Goal: Information Seeking & Learning: Learn about a topic

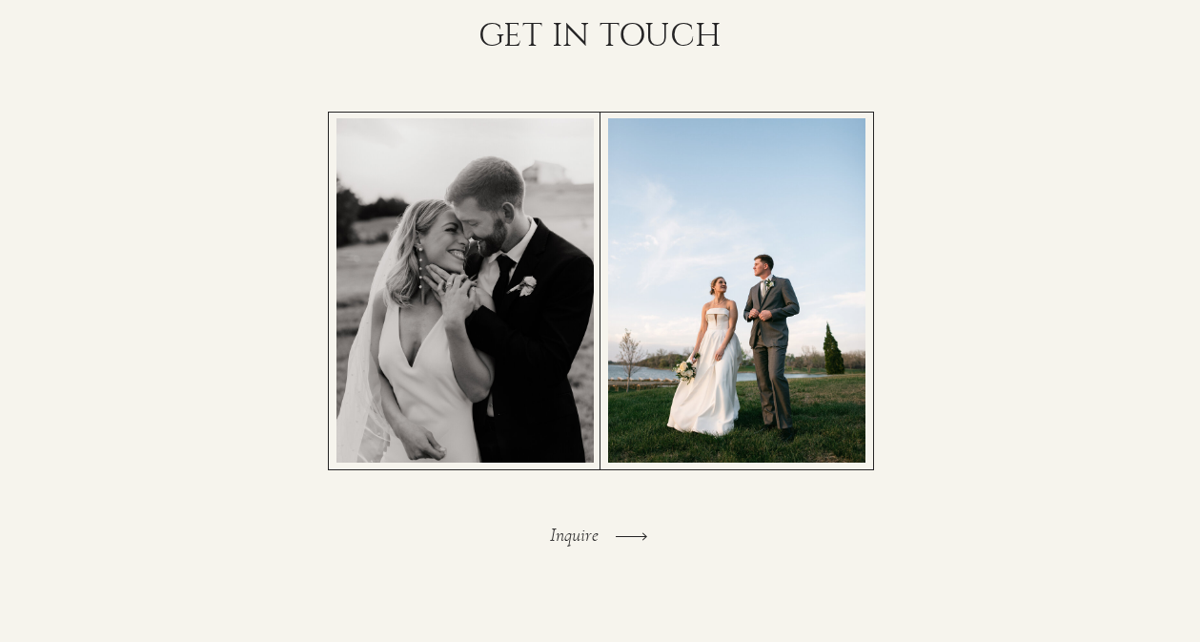
scroll to position [4134, 0]
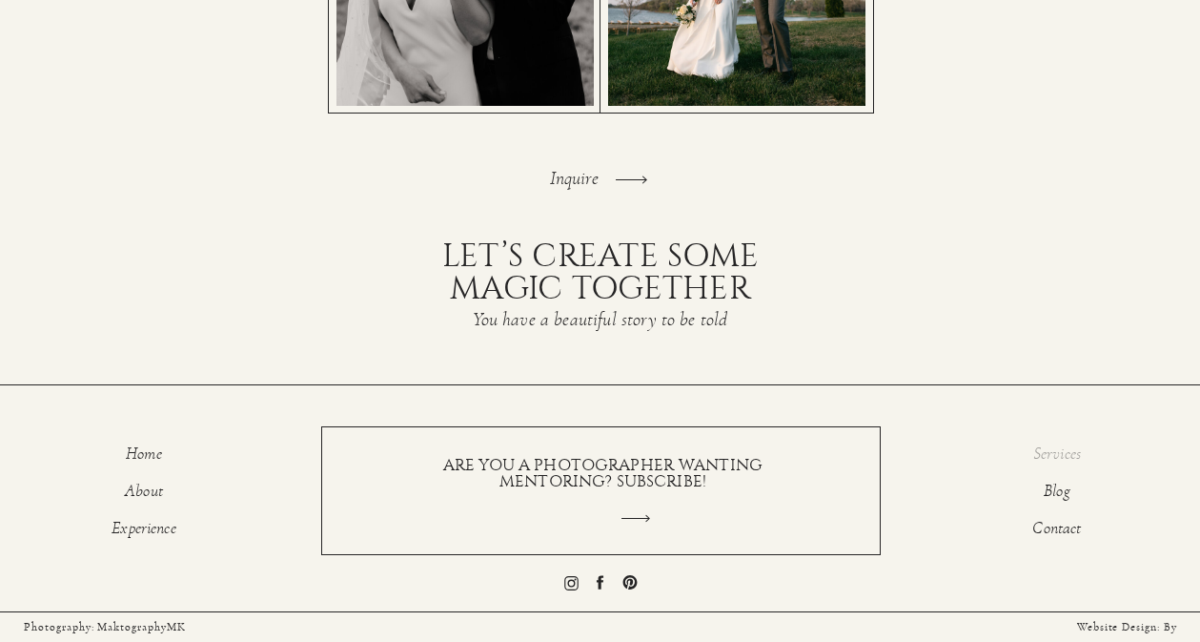
click at [1060, 445] on p "Services" at bounding box center [1057, 456] width 119 height 23
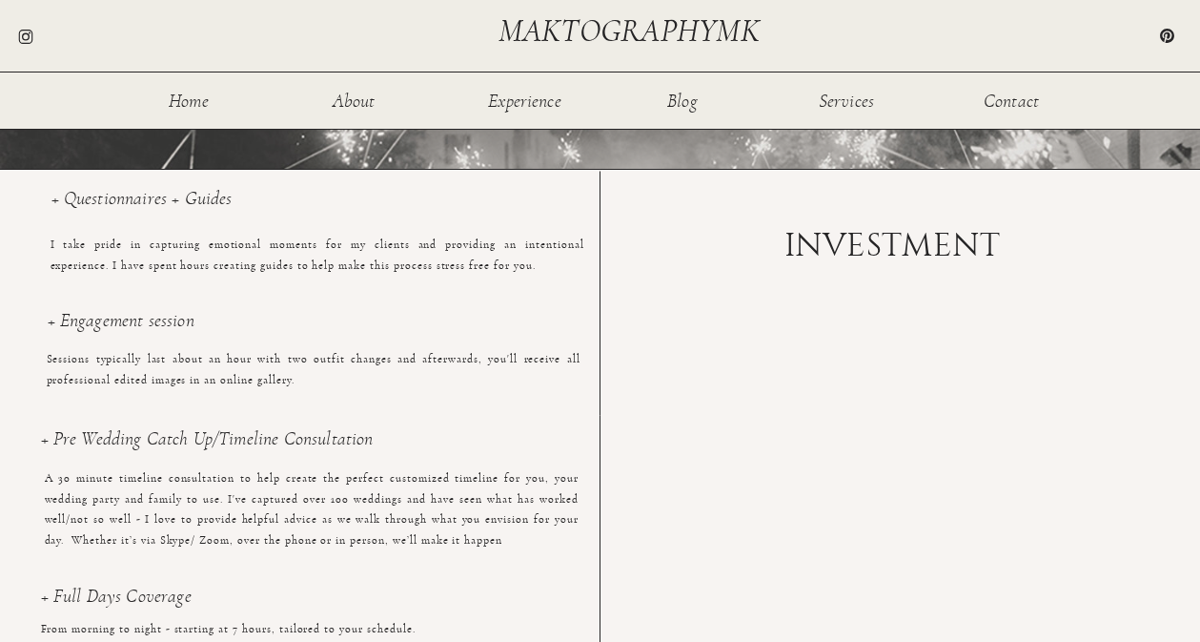
scroll to position [1216, 0]
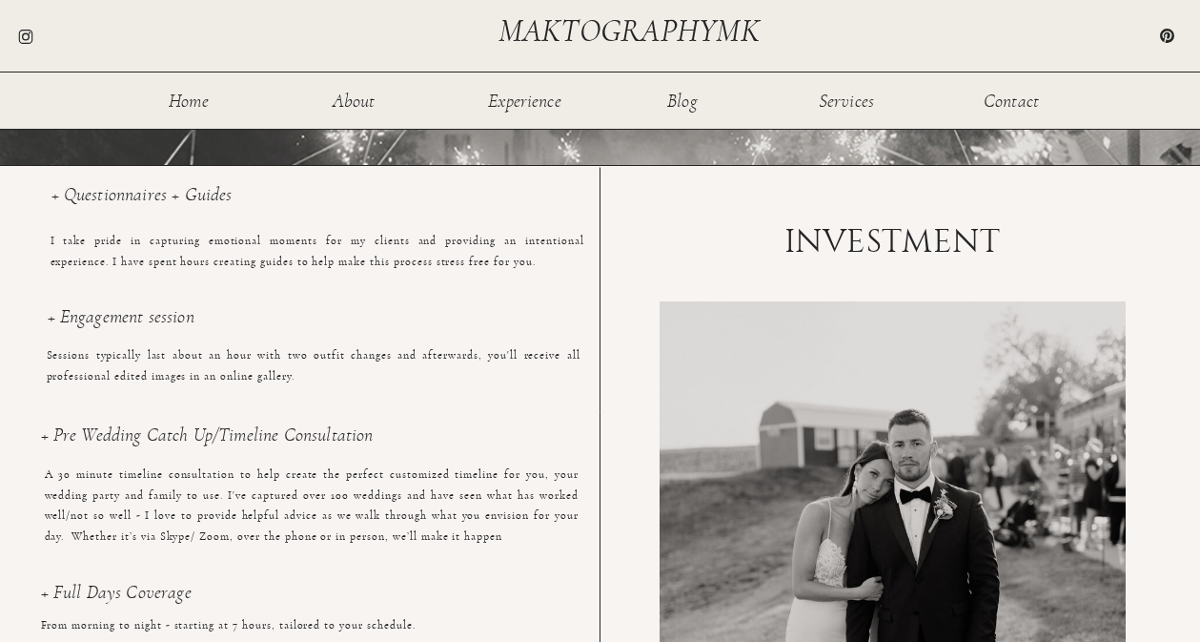
click at [847, 242] on h1 "INVESTMENT" at bounding box center [893, 242] width 264 height 34
click at [696, 420] on div at bounding box center [893, 583] width 466 height 564
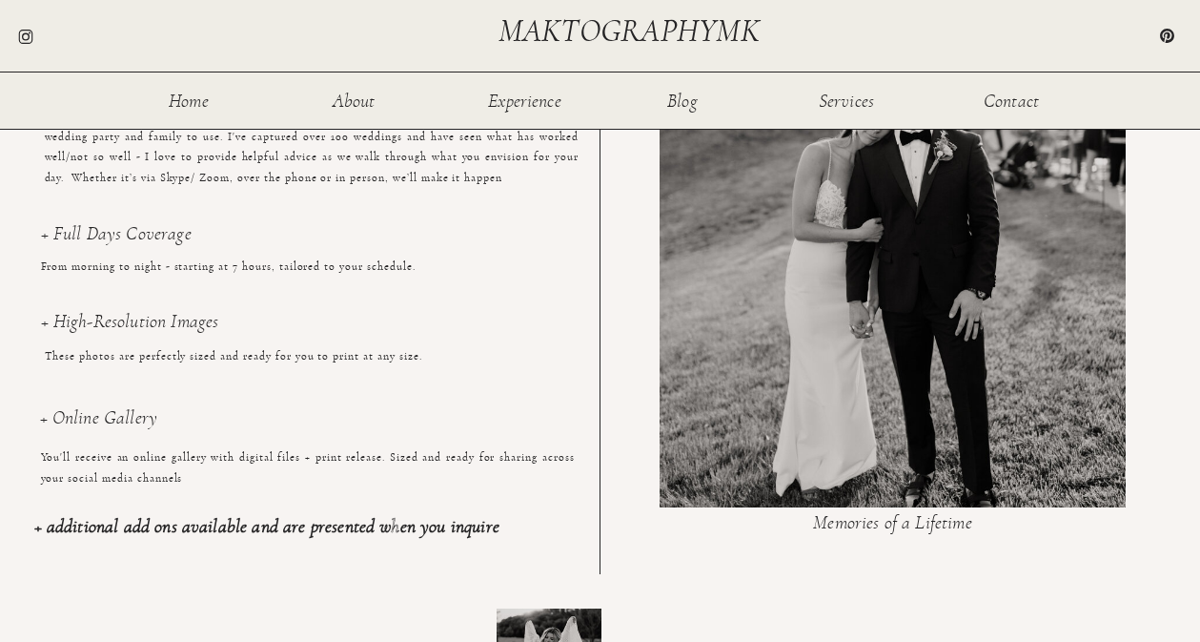
scroll to position [1629, 0]
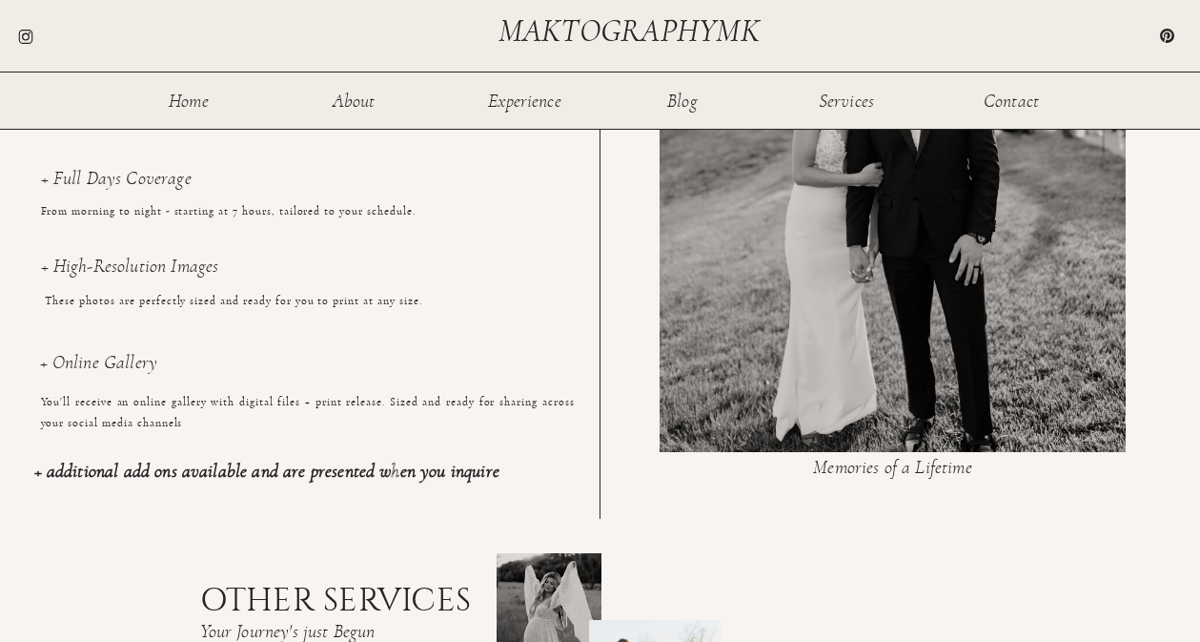
click at [82, 206] on h3 "+ Full Days Coverage" at bounding box center [308, 189] width 534 height 40
click at [128, 176] on h3 "+ Full Days Coverage" at bounding box center [308, 189] width 534 height 40
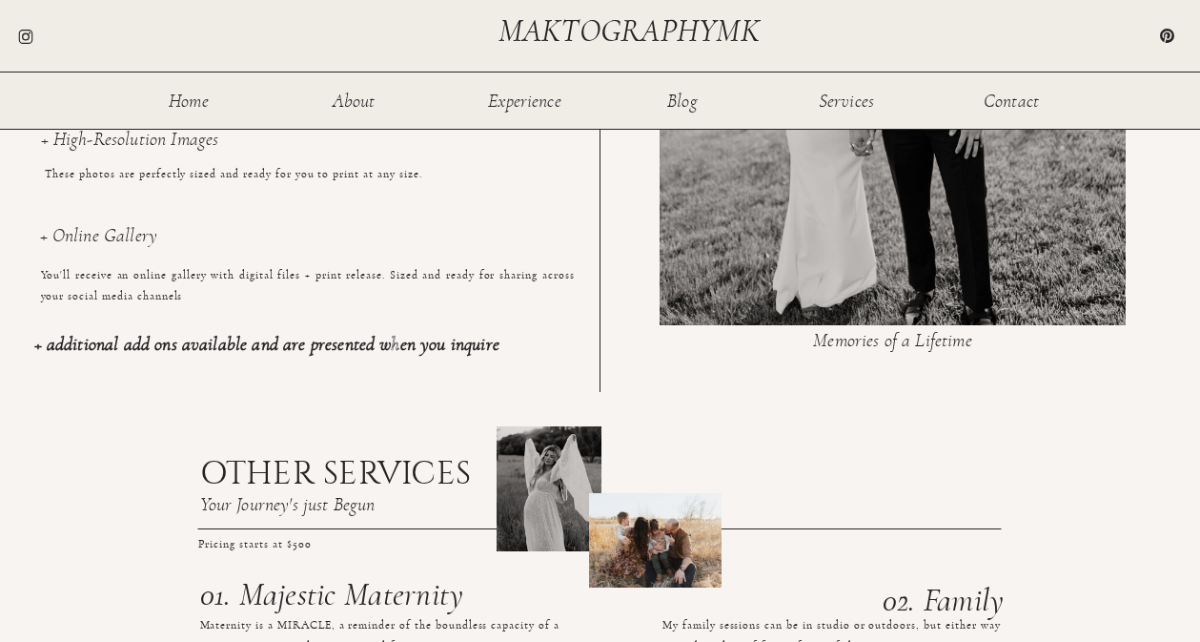
scroll to position [1775, 0]
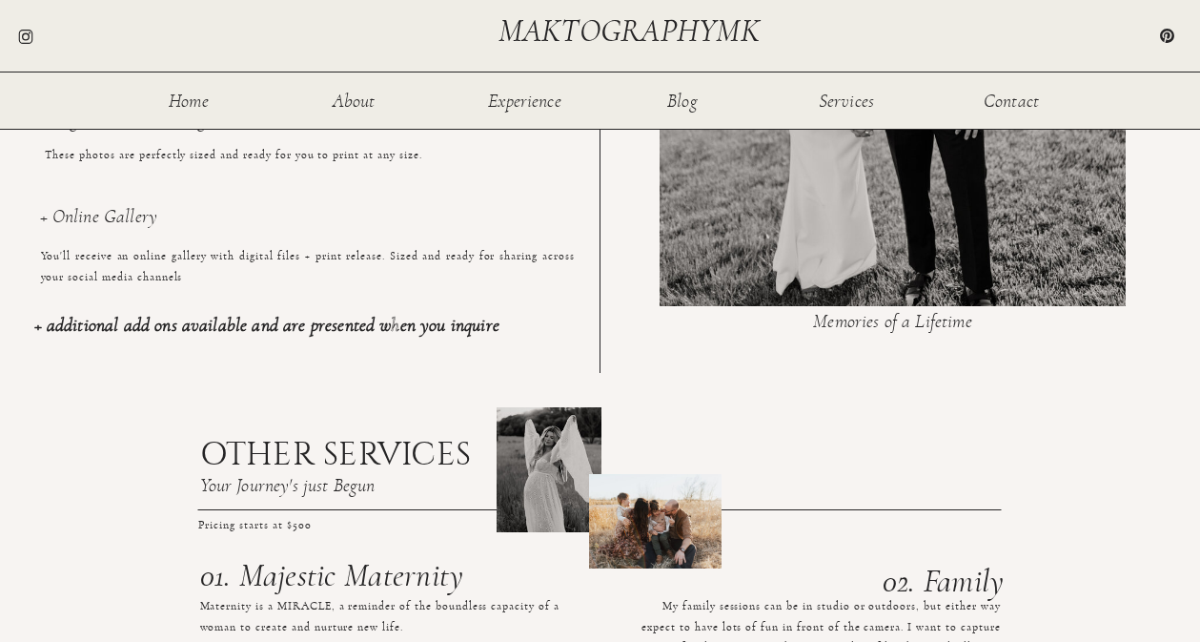
click at [305, 330] on b "+ additional add ons available and are presented when you inquire" at bounding box center [266, 325] width 465 height 19
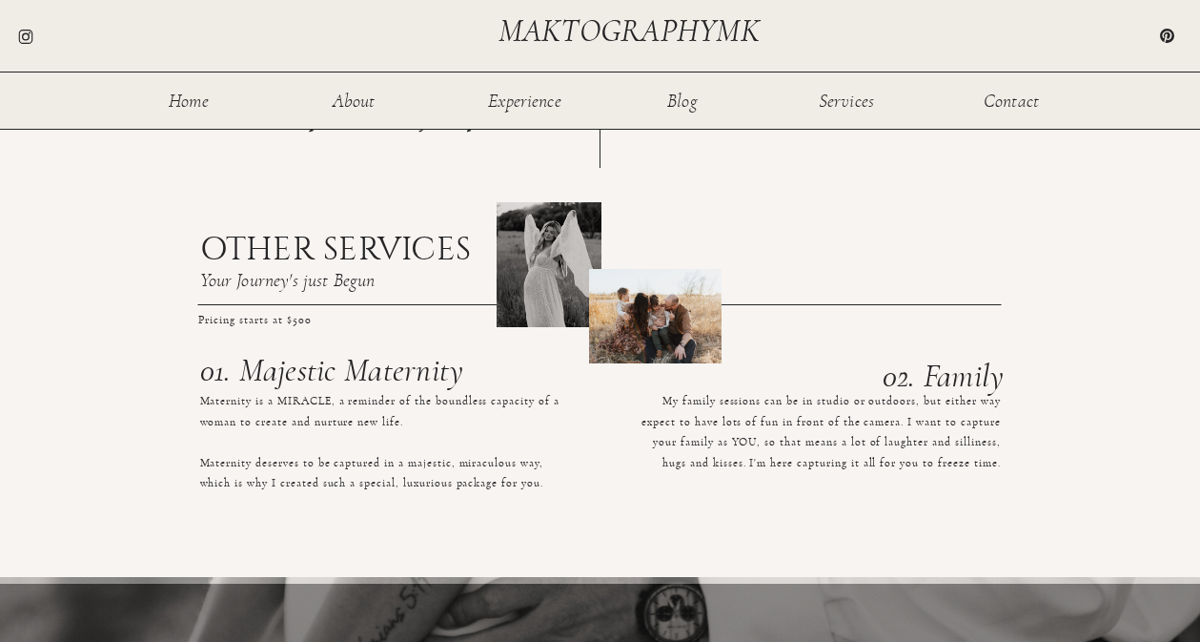
scroll to position [1987, 0]
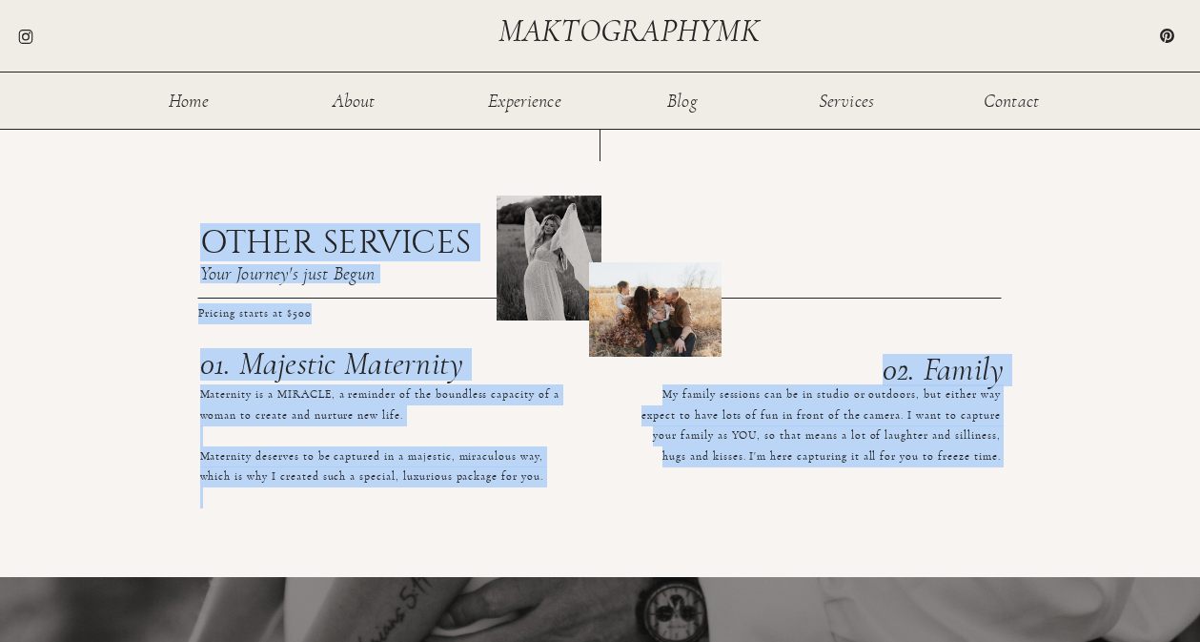
drag, startPoint x: 177, startPoint y: 303, endPoint x: 351, endPoint y: 310, distance: 173.6
click at [351, 310] on p "Pricing starts at $500" at bounding box center [274, 311] width 153 height 16
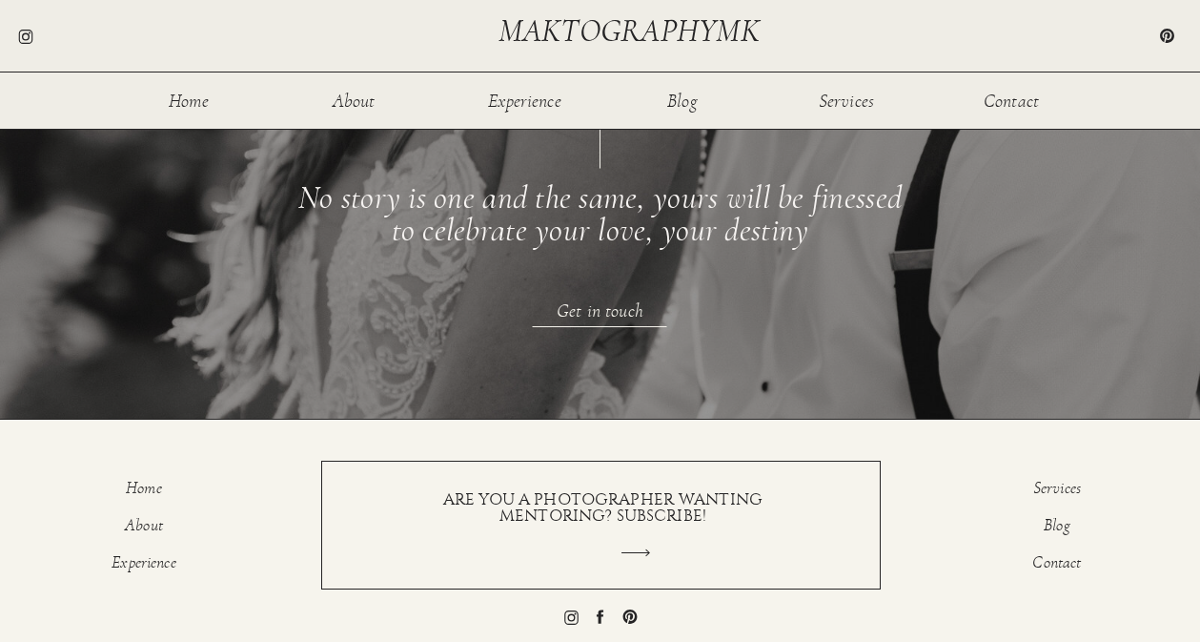
scroll to position [2626, 0]
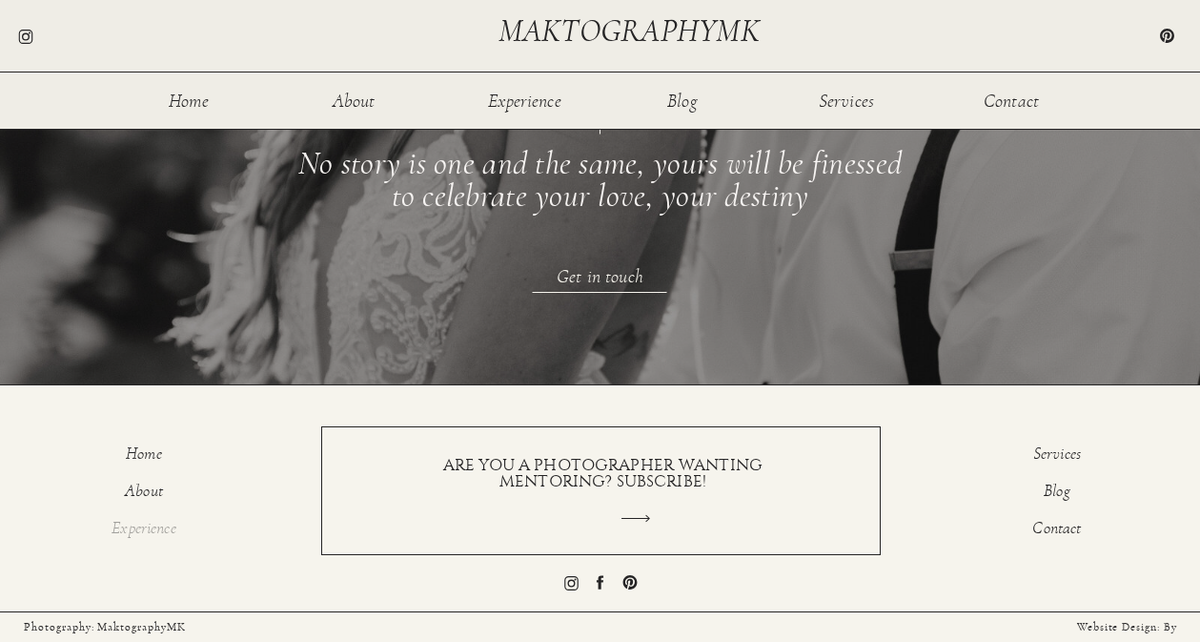
click at [153, 522] on p "Experience" at bounding box center [144, 531] width 119 height 23
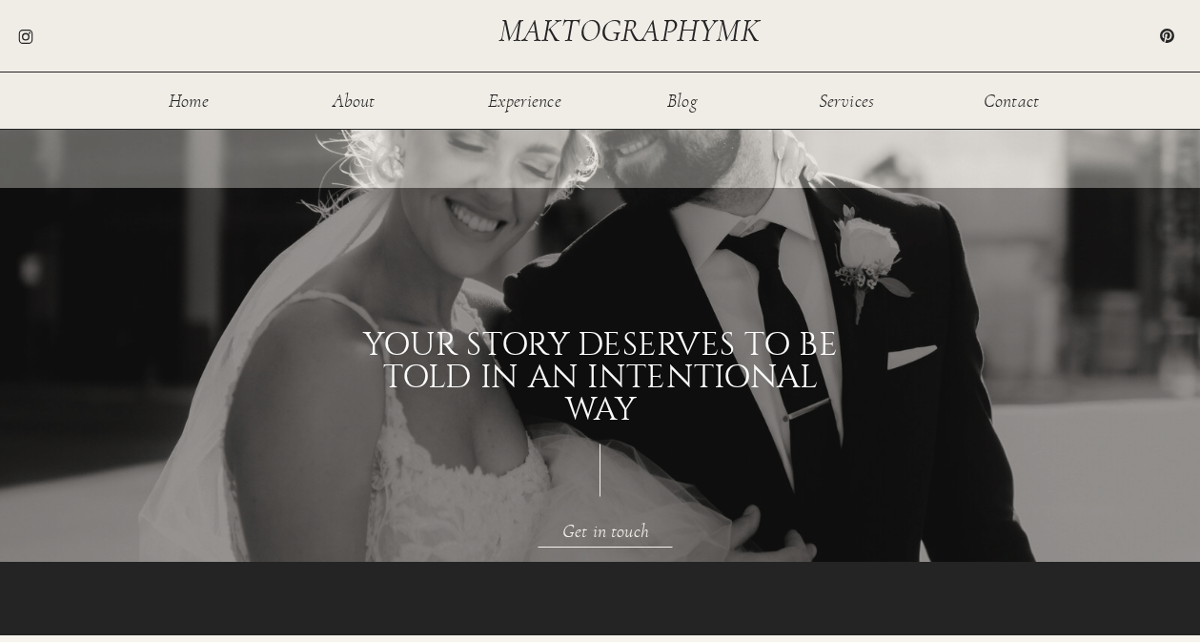
scroll to position [2326, 0]
